Goal: Transaction & Acquisition: Book appointment/travel/reservation

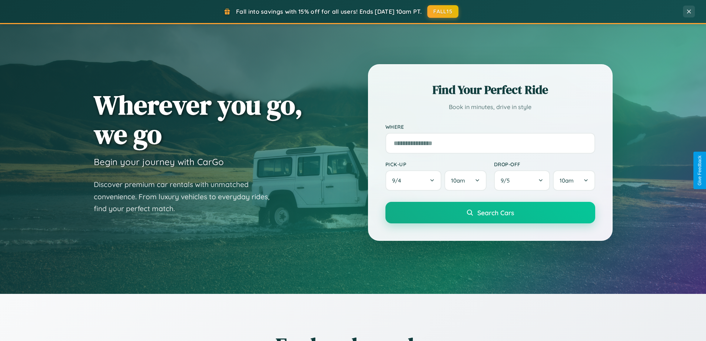
scroll to position [320, 0]
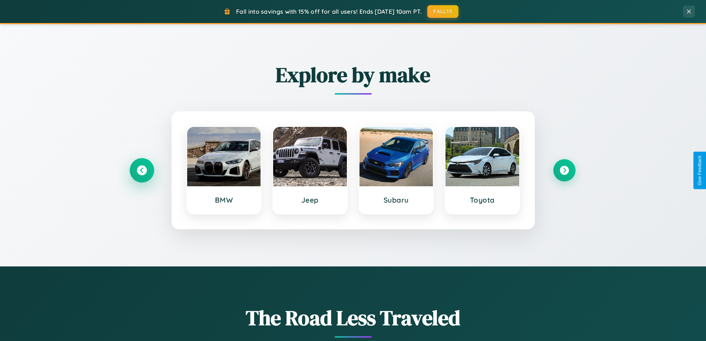
click at [142, 170] on icon at bounding box center [142, 170] width 10 height 10
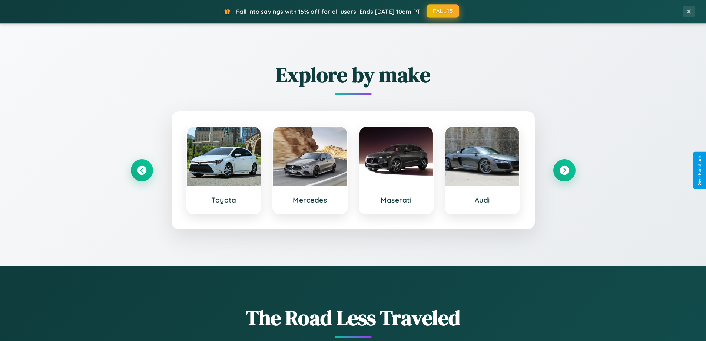
click at [443, 11] on button "FALL15" at bounding box center [443, 10] width 33 height 13
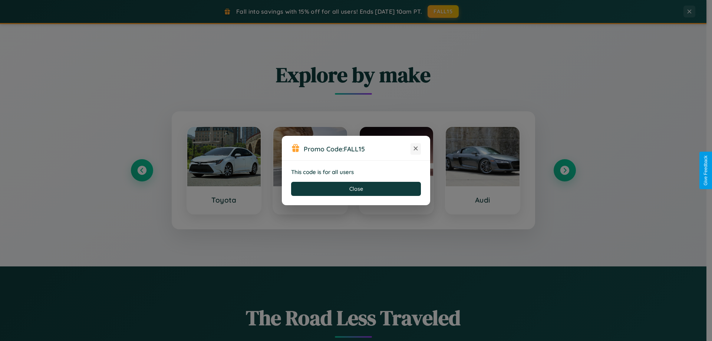
click at [416, 149] on icon at bounding box center [415, 148] width 7 height 7
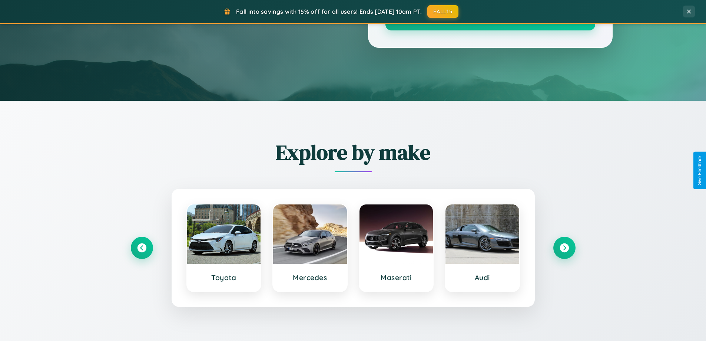
scroll to position [0, 0]
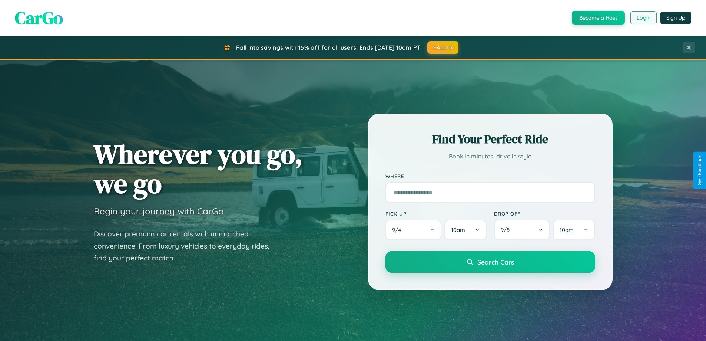
click at [643, 18] on button "Login" at bounding box center [644, 17] width 26 height 13
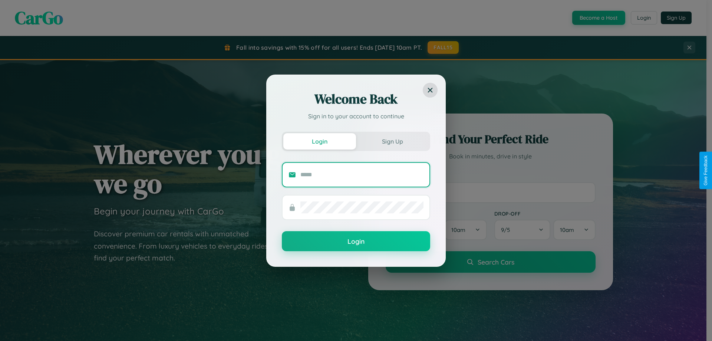
click at [362, 174] on input "text" at bounding box center [361, 175] width 123 height 12
type input "**********"
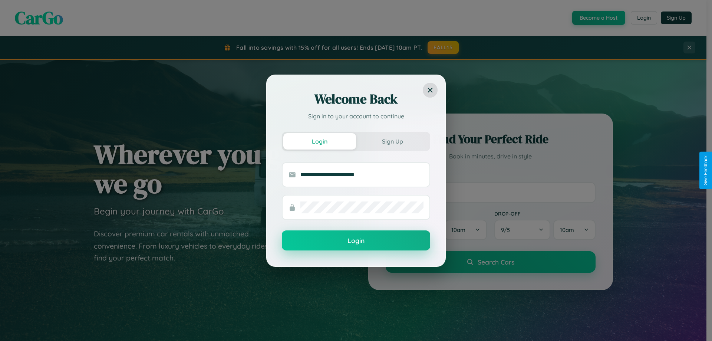
click at [356, 240] on button "Login" at bounding box center [356, 240] width 148 height 20
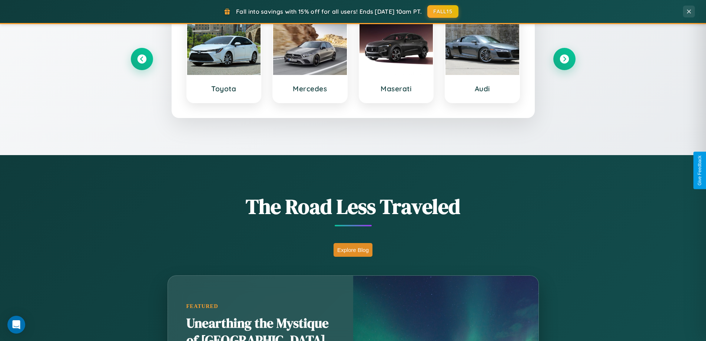
scroll to position [1426, 0]
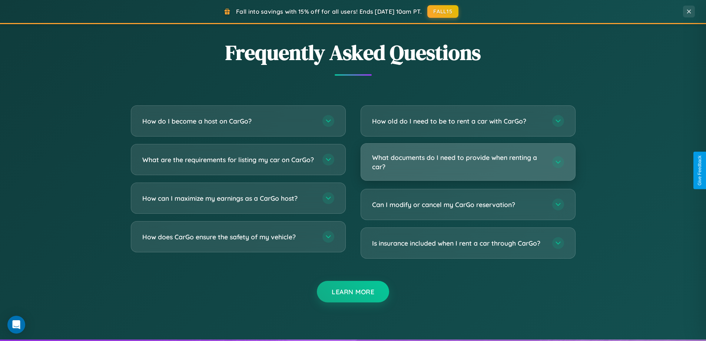
click at [468, 162] on h3 "What documents do I need to provide when renting a car?" at bounding box center [458, 162] width 173 height 18
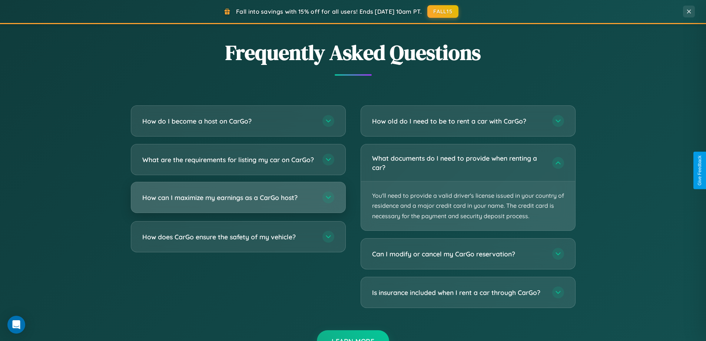
click at [238, 202] on h3 "How can I maximize my earnings as a CarGo host?" at bounding box center [228, 197] width 173 height 9
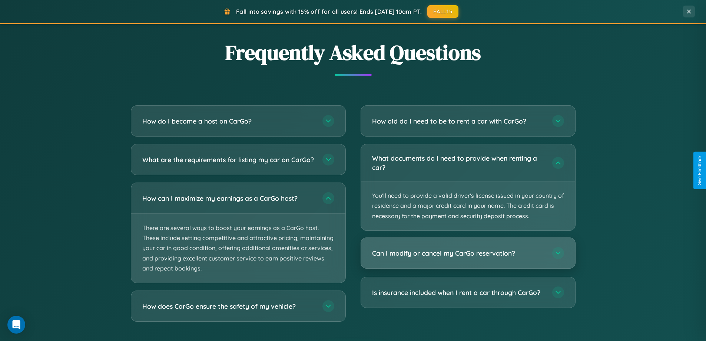
click at [468, 253] on h3 "Can I modify or cancel my CarGo reservation?" at bounding box center [458, 252] width 173 height 9
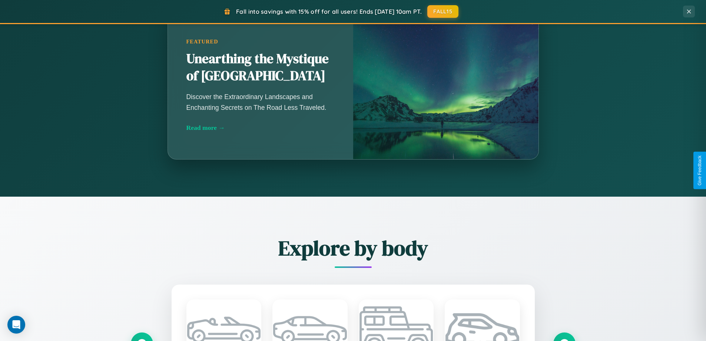
scroll to position [320, 0]
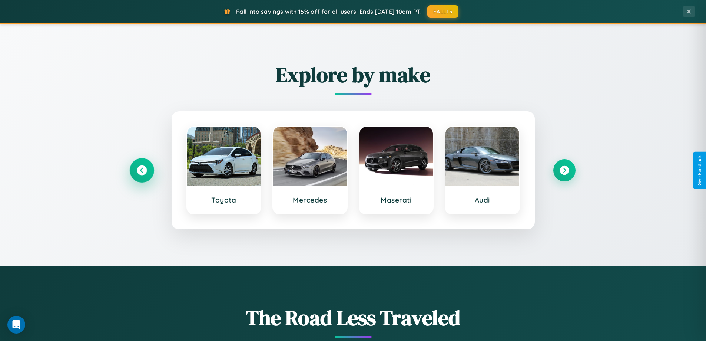
click at [142, 170] on icon at bounding box center [142, 170] width 10 height 10
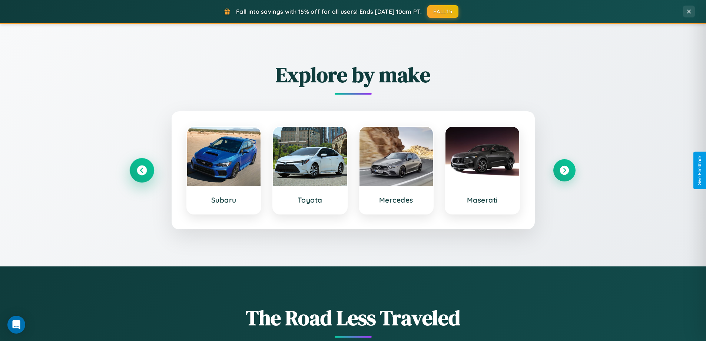
click at [142, 170] on icon at bounding box center [142, 170] width 10 height 10
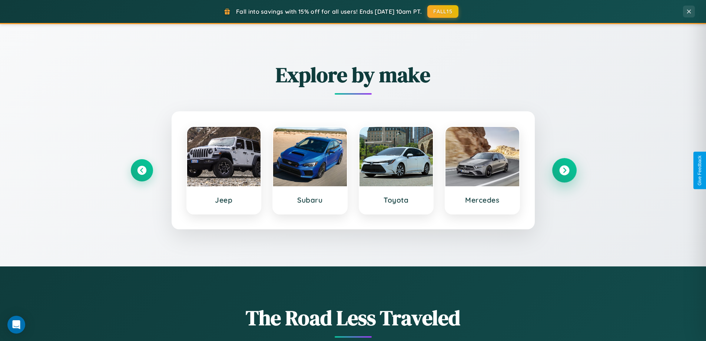
click at [564, 170] on icon at bounding box center [564, 170] width 10 height 10
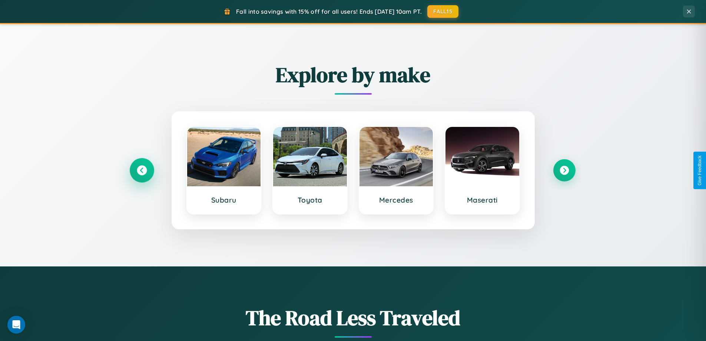
click at [142, 170] on icon at bounding box center [142, 170] width 10 height 10
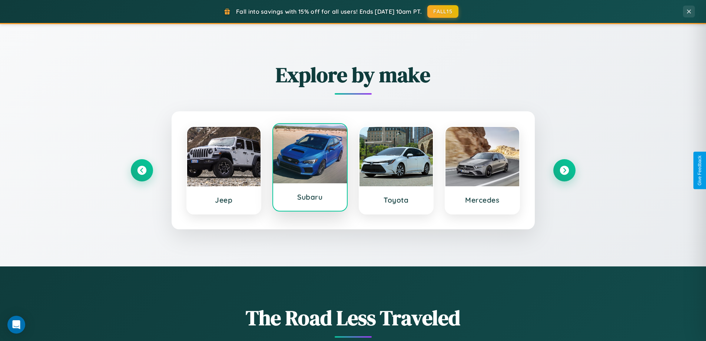
click at [310, 169] on div at bounding box center [310, 153] width 74 height 59
